Goal: Use online tool/utility

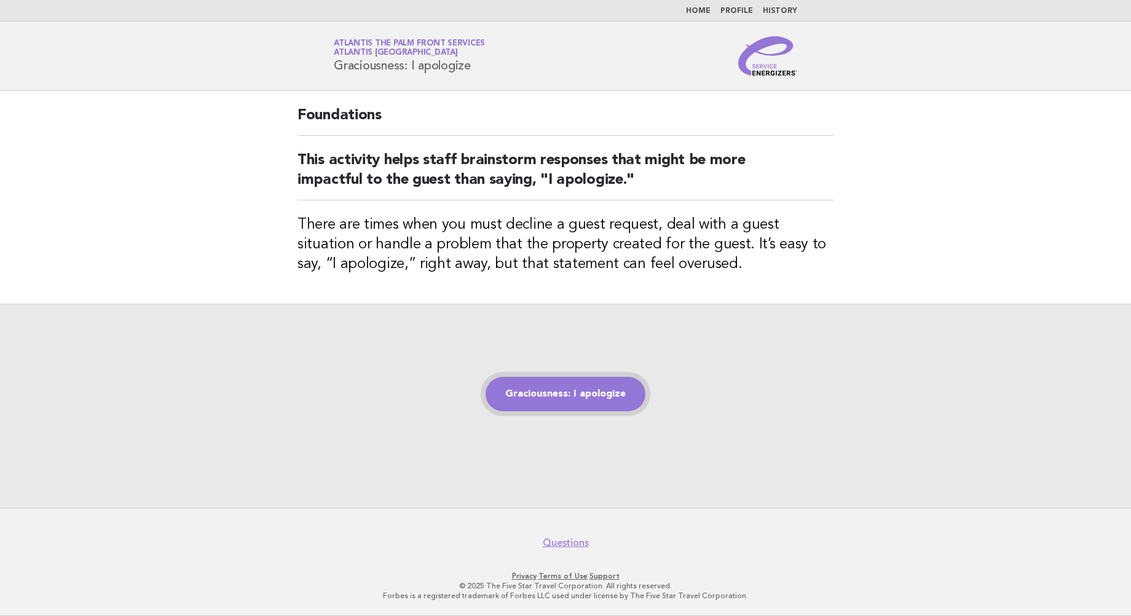
click at [573, 384] on link "Graciousness: I apologize" at bounding box center [565, 394] width 160 height 34
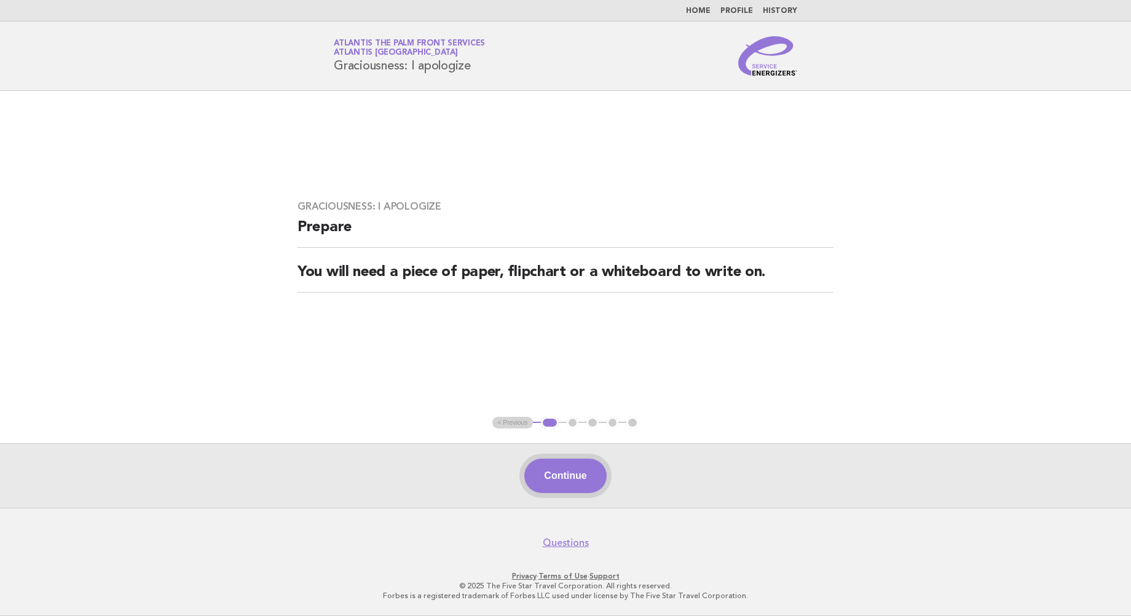
click at [578, 473] on button "Continue" at bounding box center [565, 475] width 82 height 34
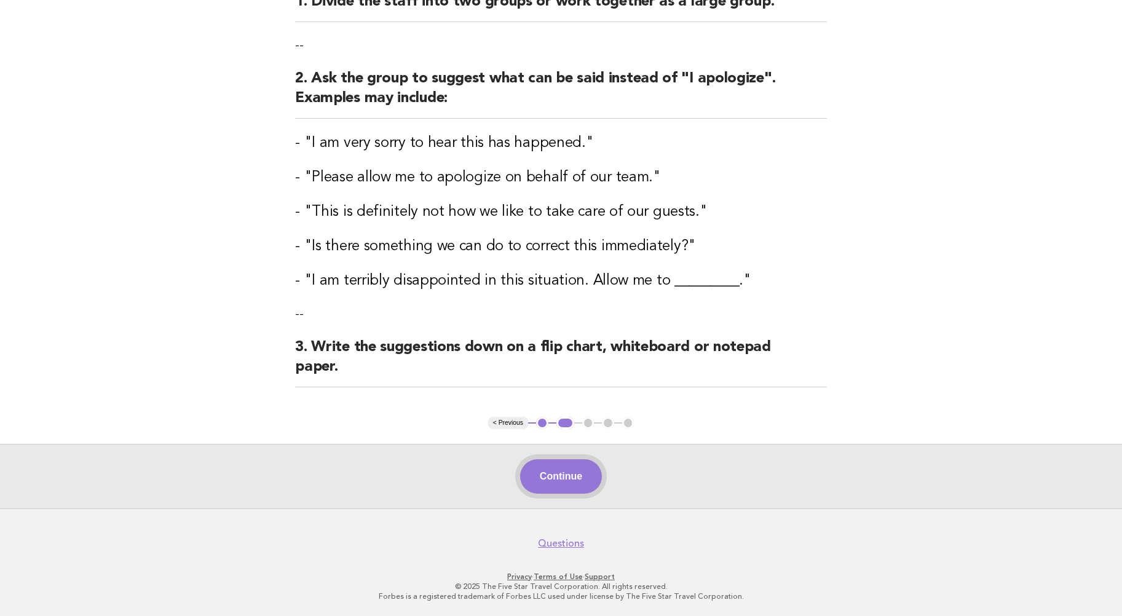
click at [575, 477] on button "Continue" at bounding box center [561, 476] width 82 height 34
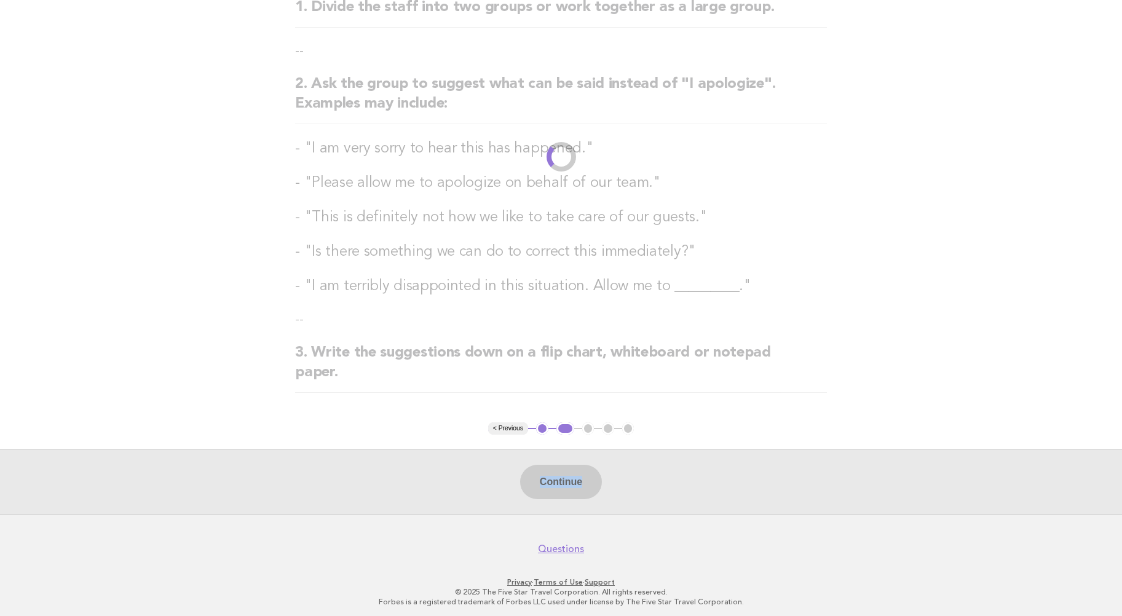
click at [575, 477] on div "Continue" at bounding box center [561, 481] width 1122 height 65
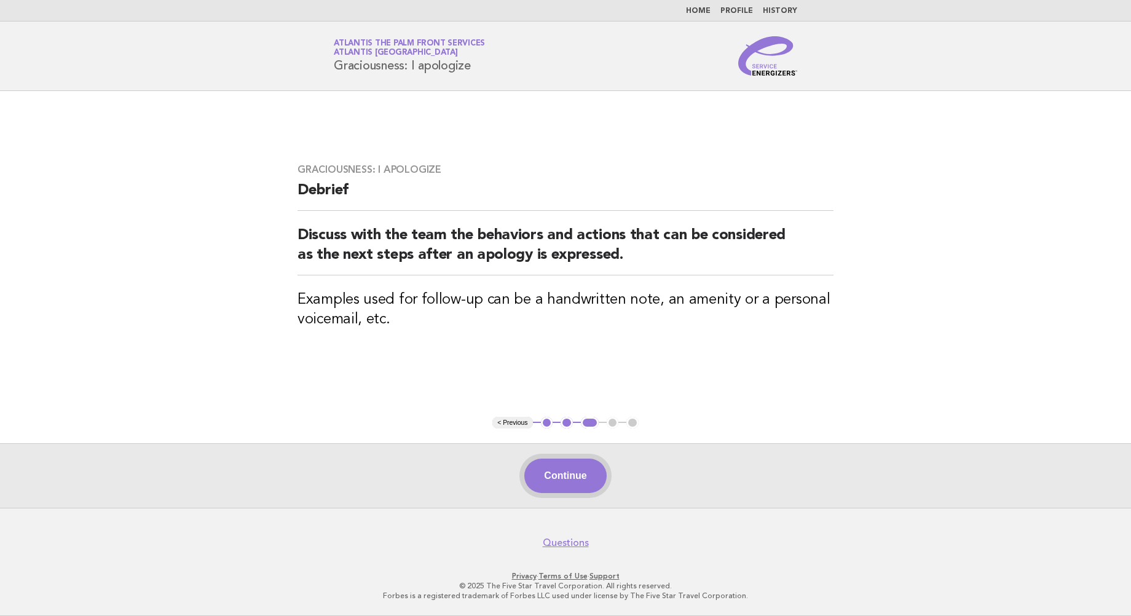
click at [560, 474] on button "Continue" at bounding box center [565, 475] width 82 height 34
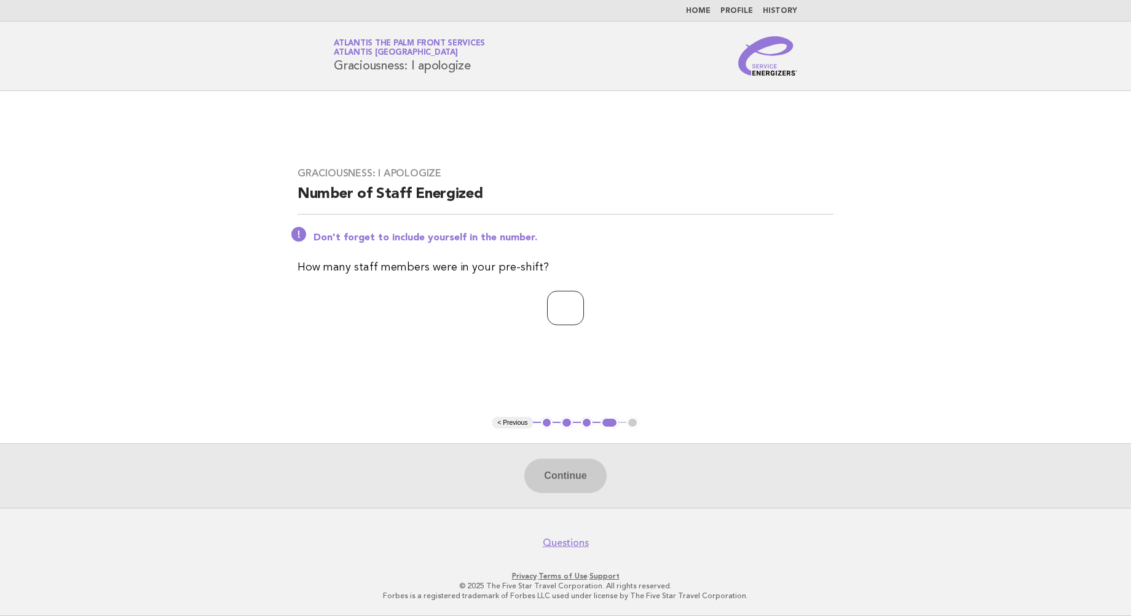
click at [568, 310] on input "number" at bounding box center [565, 308] width 37 height 34
type input "*"
click at [561, 471] on button "Continue" at bounding box center [565, 475] width 82 height 34
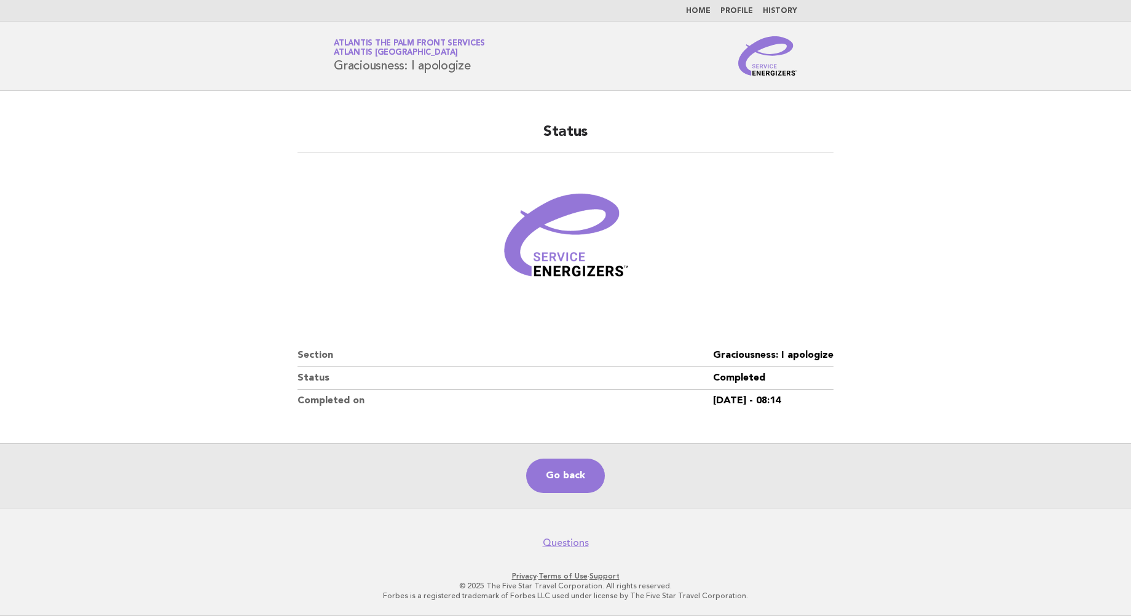
drag, startPoint x: 133, startPoint y: 89, endPoint x: 144, endPoint y: 65, distance: 26.7
click at [133, 89] on header "Service Energizers Atlantis The Palm Front Services Atlantis Dubai Graciousness…" at bounding box center [565, 56] width 1131 height 69
